Goal: Register for event/course

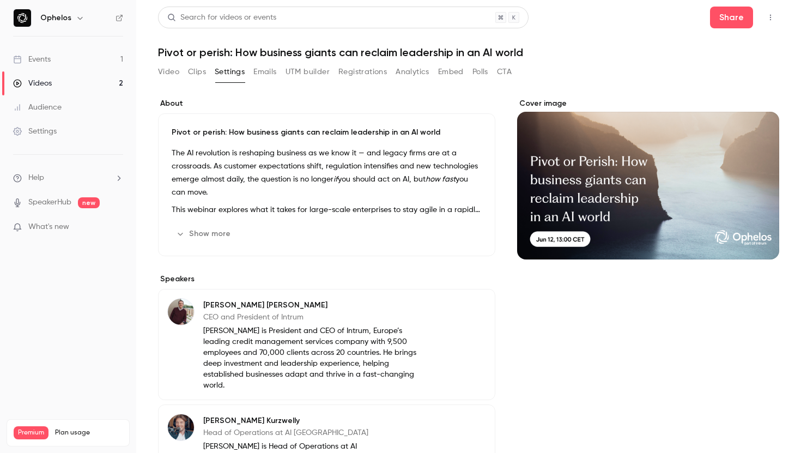
click at [265, 72] on button "Emails" at bounding box center [264, 71] width 23 height 17
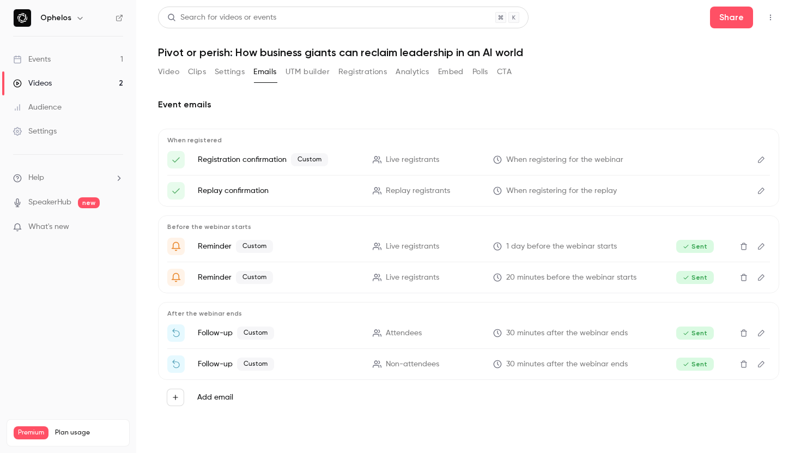
click at [62, 60] on link "Events 1" at bounding box center [68, 59] width 136 height 24
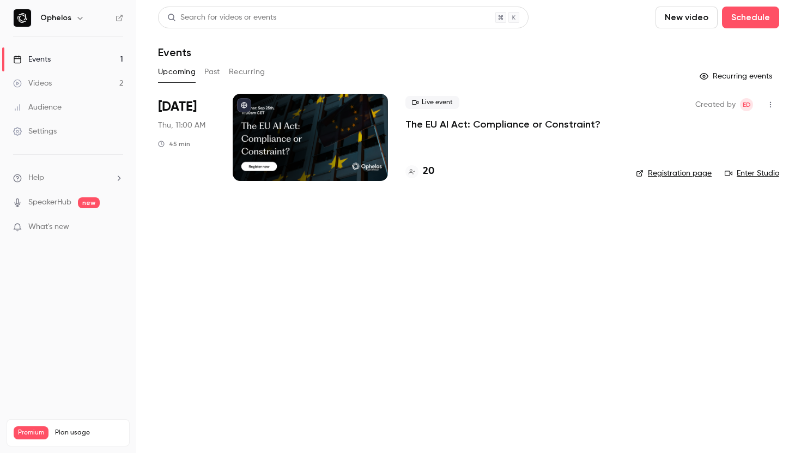
click at [479, 141] on div "Live event The EU AI Act: Compliance or Constraint? 20" at bounding box center [511, 137] width 213 height 87
click at [469, 125] on p "The EU AI Act: Compliance or Constraint?" at bounding box center [502, 124] width 195 height 13
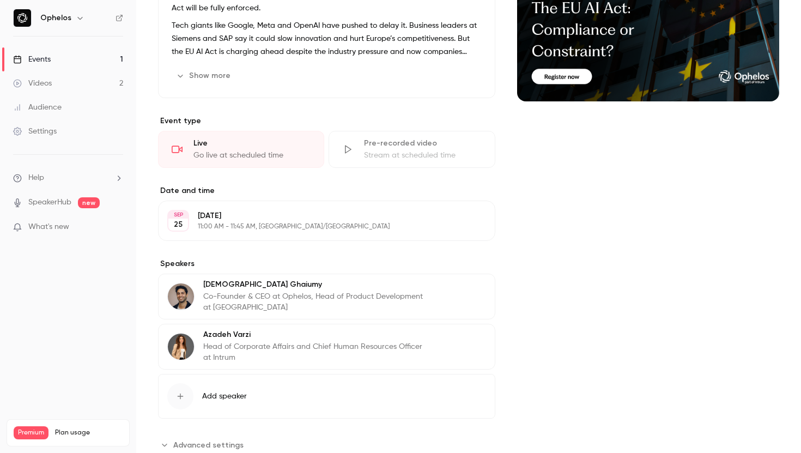
scroll to position [191, 0]
